Goal: Task Accomplishment & Management: Manage account settings

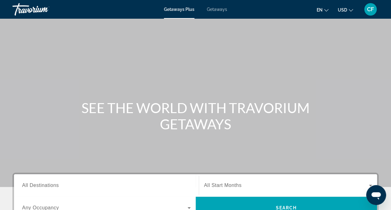
click at [219, 8] on span "Getaways" at bounding box center [217, 9] width 20 height 5
click at [214, 186] on span "All Start Months" at bounding box center [223, 184] width 38 height 5
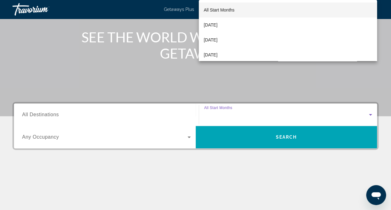
scroll to position [149, 0]
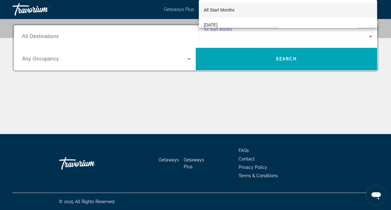
click at [219, 61] on div at bounding box center [195, 105] width 391 height 210
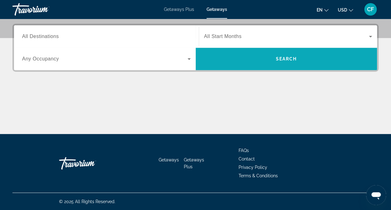
click at [284, 59] on span "Search" at bounding box center [285, 58] width 21 height 5
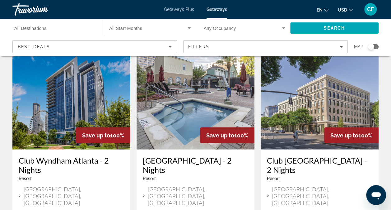
scroll to position [791, 0]
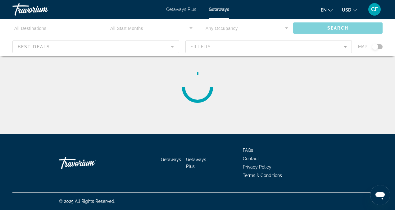
click at [338, 29] on div "Main content" at bounding box center [197, 37] width 395 height 37
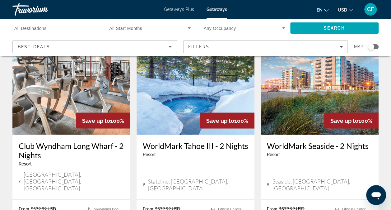
scroll to position [526, 0]
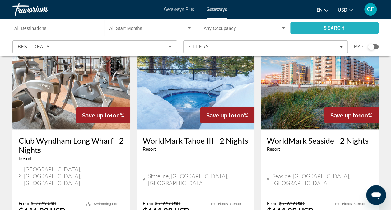
click at [331, 28] on span "Search" at bounding box center [334, 27] width 21 height 5
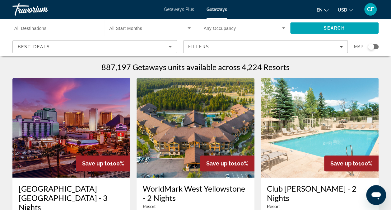
click at [346, 10] on span "USD" at bounding box center [342, 9] width 9 height 5
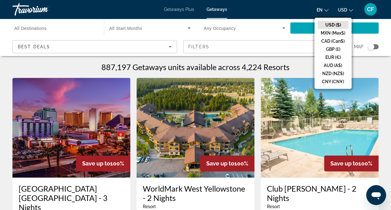
click at [334, 23] on button "USD ($)" at bounding box center [332, 25] width 31 height 8
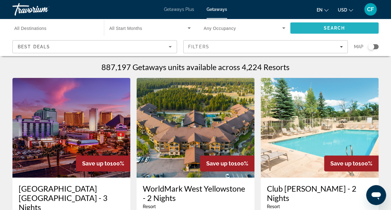
click at [323, 31] on span "Search" at bounding box center [334, 28] width 88 height 15
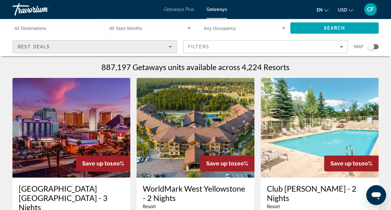
click at [137, 47] on div "Best Deals" at bounding box center [93, 46] width 151 height 7
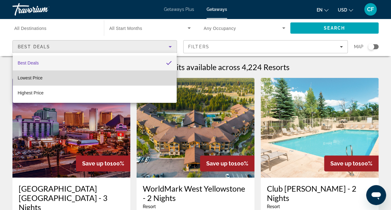
click at [105, 79] on mat-option "Lowest Price" at bounding box center [95, 77] width 164 height 15
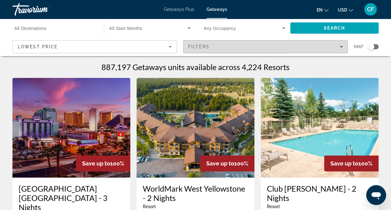
click at [199, 49] on span "Filters" at bounding box center [265, 46] width 164 height 15
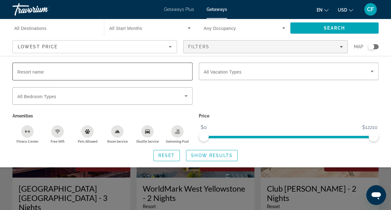
click at [51, 77] on div "Search widget" at bounding box center [102, 71] width 170 height 18
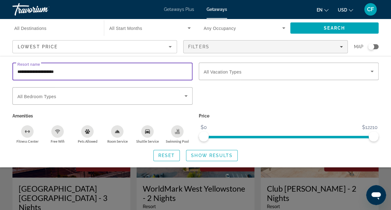
type input "**********"
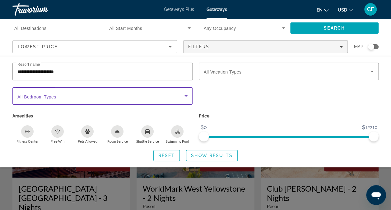
click at [62, 99] on span "Search widget" at bounding box center [100, 95] width 167 height 7
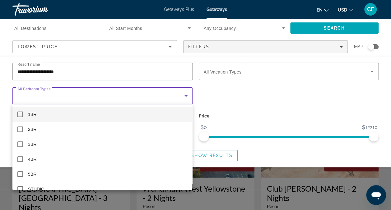
click at [20, 113] on mat-pseudo-checkbox at bounding box center [20, 114] width 6 height 6
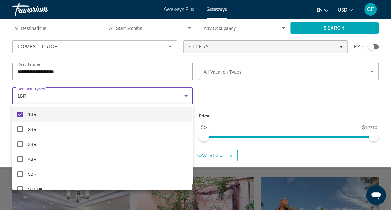
scroll to position [195, 0]
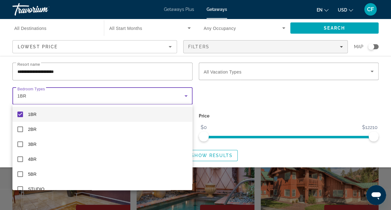
click at [225, 127] on div at bounding box center [195, 105] width 391 height 210
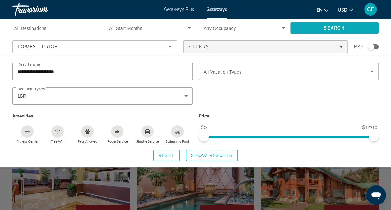
click at [314, 29] on span "Search" at bounding box center [334, 28] width 88 height 15
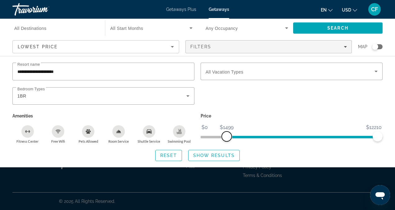
drag, startPoint x: 205, startPoint y: 137, endPoint x: 227, endPoint y: 131, distance: 22.8
click at [227, 131] on span "ngx-slider" at bounding box center [227, 136] width 10 height 10
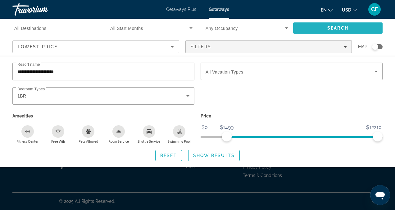
click at [304, 32] on span "Search" at bounding box center [338, 28] width 90 height 15
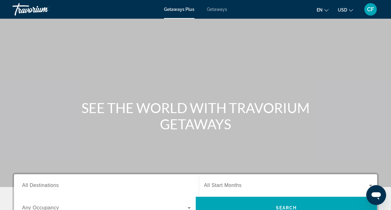
click at [219, 9] on span "Getaways" at bounding box center [217, 9] width 20 height 5
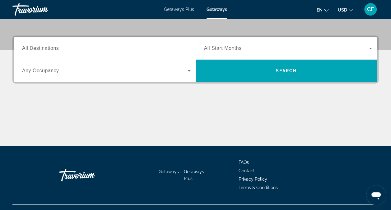
scroll to position [149, 0]
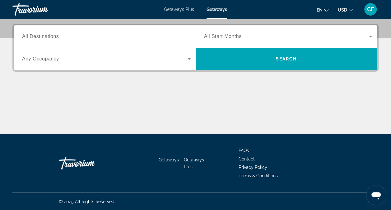
click at [245, 158] on span "Contact" at bounding box center [246, 158] width 16 height 5
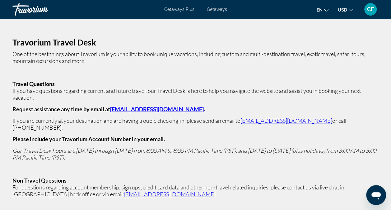
click at [214, 11] on span "Getaways" at bounding box center [217, 9] width 20 height 5
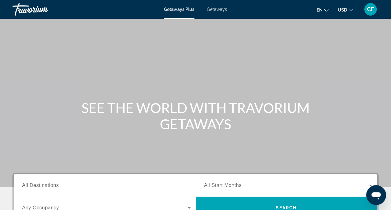
click at [54, 132] on div "Main content" at bounding box center [195, 93] width 391 height 187
click at [370, 10] on span "CF" at bounding box center [370, 9] width 7 height 6
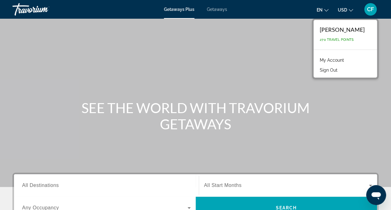
click at [328, 58] on link "My Account" at bounding box center [331, 60] width 30 height 8
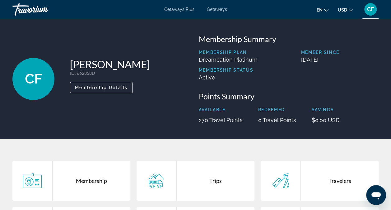
click at [166, 182] on icon "Main content" at bounding box center [156, 180] width 20 height 15
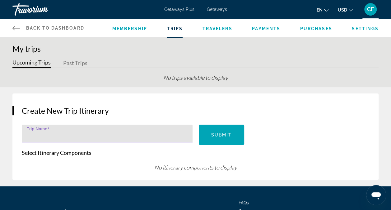
click at [65, 133] on input "Trip Name" at bounding box center [109, 135] width 164 height 7
type input "****"
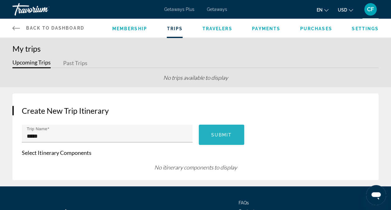
click at [218, 133] on span "Submit" at bounding box center [221, 134] width 21 height 5
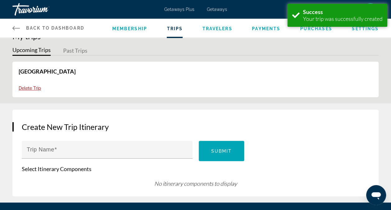
scroll to position [66, 0]
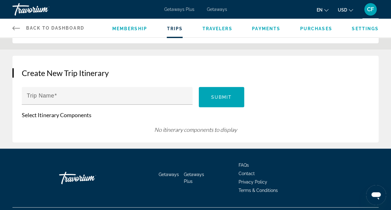
click at [266, 30] on span "Payments" at bounding box center [266, 28] width 28 height 5
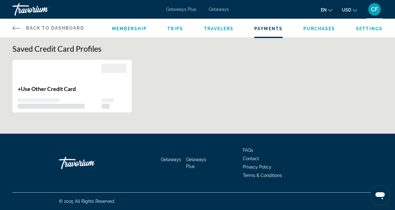
click at [327, 30] on span "Purchases" at bounding box center [320, 28] width 32 height 5
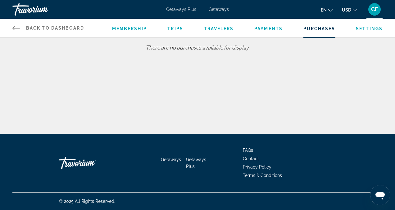
click at [367, 29] on span "Settings" at bounding box center [369, 28] width 27 height 5
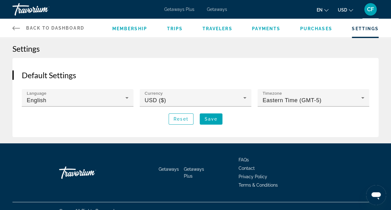
click at [23, 26] on link "Back to Dashboard Dashboard" at bounding box center [48, 28] width 72 height 19
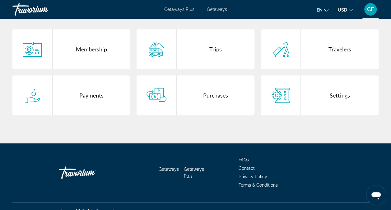
scroll to position [167, 0]
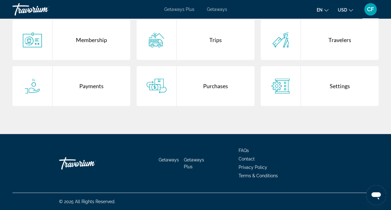
click at [220, 83] on div "Purchases" at bounding box center [216, 86] width 78 height 40
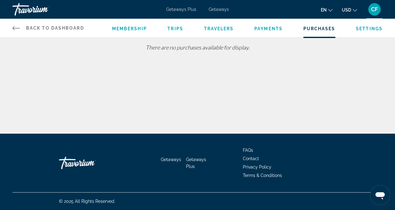
click at [218, 83] on div "Back to Dashboard Dashboard Membership Trips Travelers Payments Purchases Setti…" at bounding box center [197, 66] width 395 height 133
click at [18, 28] on icon "Main content" at bounding box center [15, 28] width 7 height 4
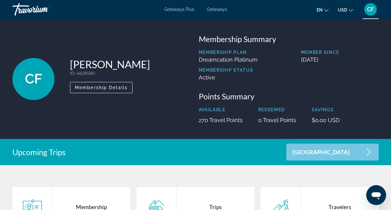
click at [363, 152] on div "[GEOGRAPHIC_DATA]" at bounding box center [332, 151] width 92 height 17
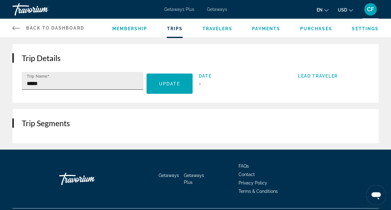
click at [79, 85] on input "****" at bounding box center [84, 83] width 115 height 7
type input "*"
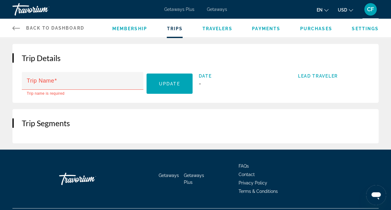
click at [21, 28] on link "Back to Dashboard Dashboard" at bounding box center [48, 28] width 72 height 19
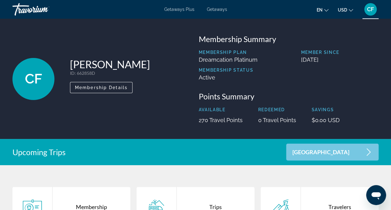
click at [21, 28] on div "CF [PERSON_NAME] ID : 662858D Secondary Member Membership Details Membership Su…" at bounding box center [195, 79] width 391 height 120
drag, startPoint x: 218, startPoint y: 9, endPoint x: 208, endPoint y: 8, distance: 10.6
click at [208, 8] on span "Getaways" at bounding box center [217, 9] width 20 height 5
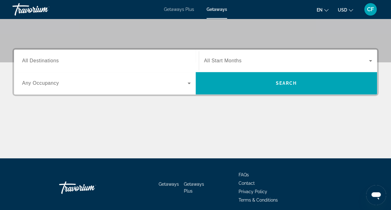
scroll to position [149, 0]
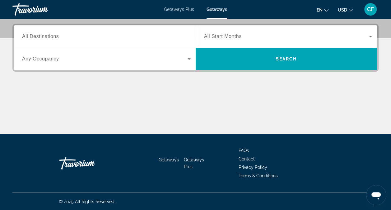
click at [196, 161] on span "Getaways Plus" at bounding box center [194, 163] width 20 height 12
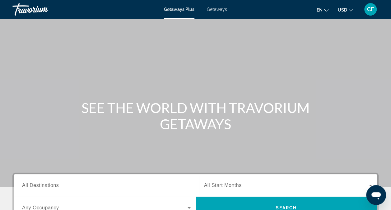
click at [323, 12] on button "en English Español Français Italiano Português русский" at bounding box center [322, 9] width 12 height 9
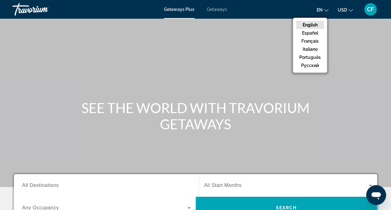
click at [312, 25] on button "English" at bounding box center [310, 25] width 28 height 8
